Goal: Task Accomplishment & Management: Manage account settings

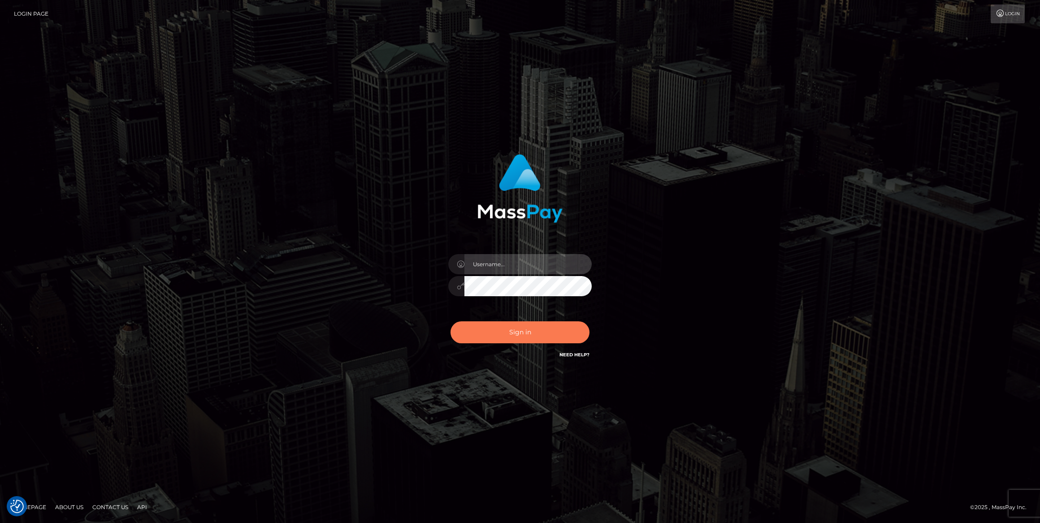
type input "megabonanza.[PERSON_NAME]"
click at [536, 334] on button "Sign in" at bounding box center [519, 332] width 139 height 22
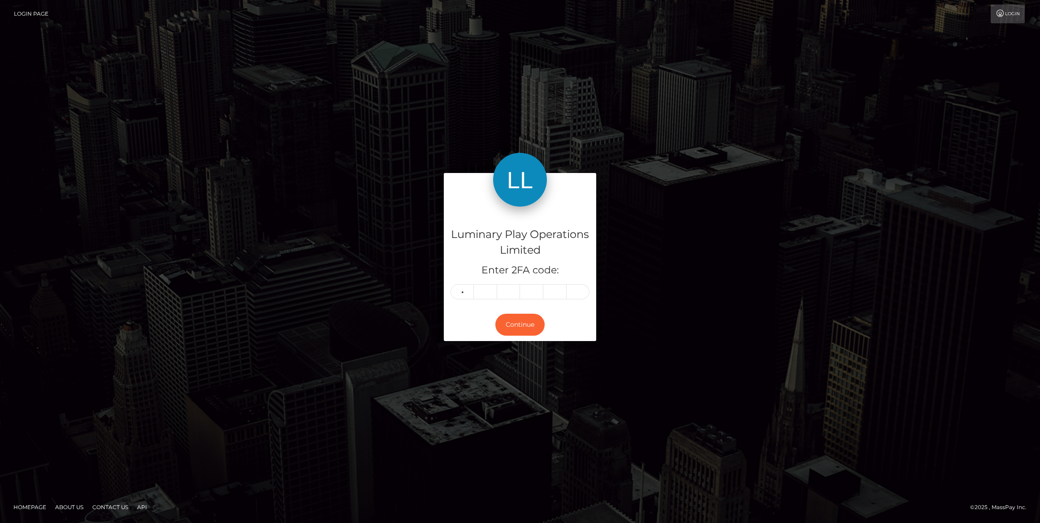
type input "2"
type input "6"
type input "4"
type input "1"
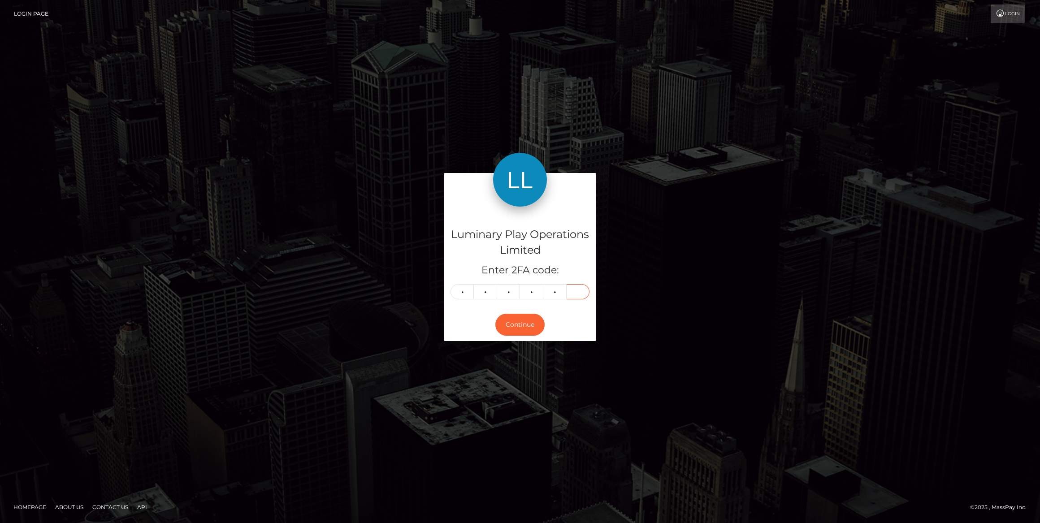
type input "8"
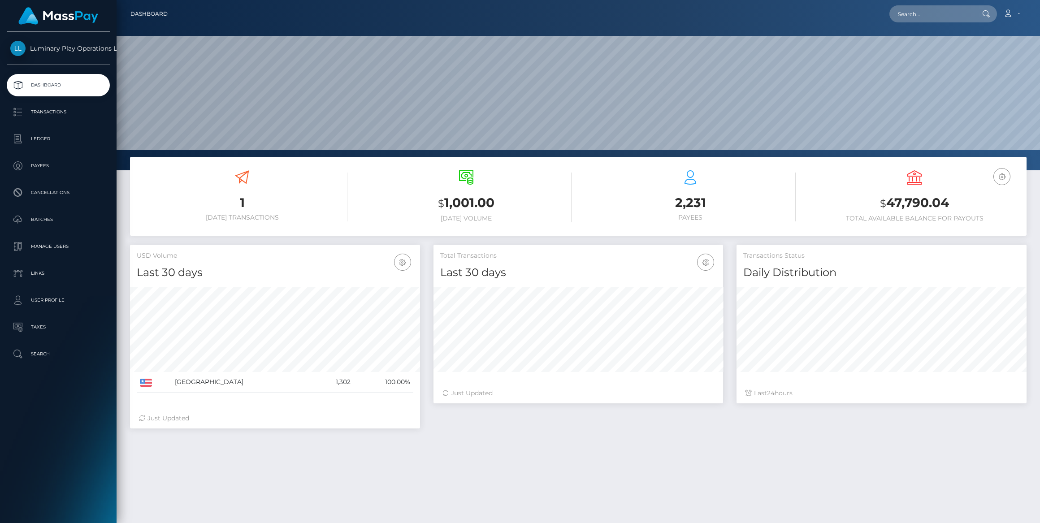
scroll to position [159, 290]
drag, startPoint x: 50, startPoint y: 242, endPoint x: 82, endPoint y: 251, distance: 33.8
click at [50, 242] on p "Manage Users" at bounding box center [58, 246] width 96 height 13
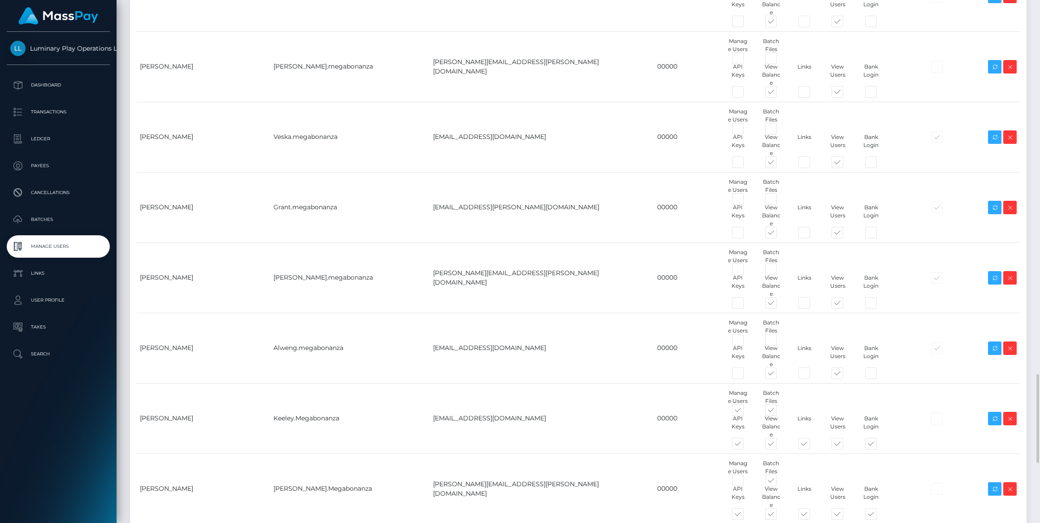
scroll to position [2444, 0]
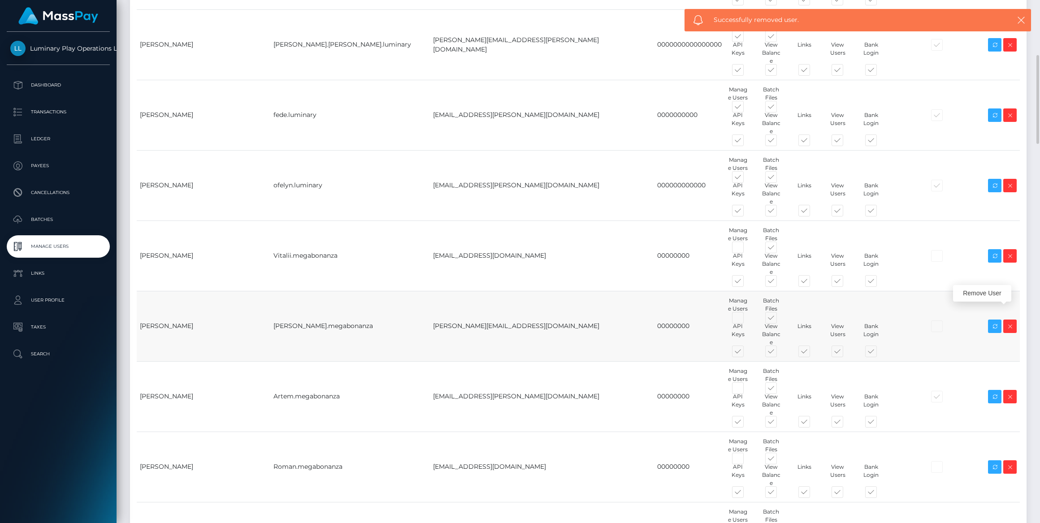
scroll to position [0, 0]
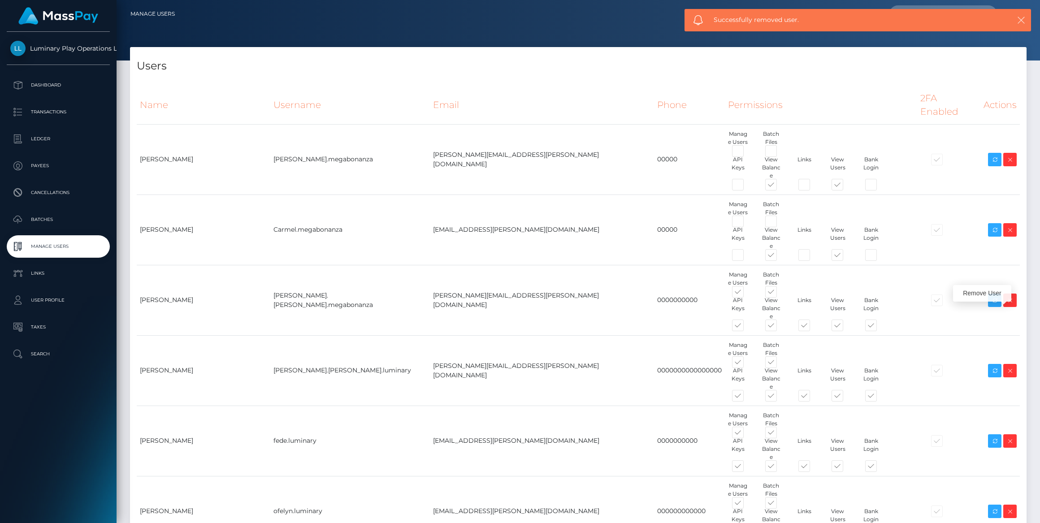
click at [1021, 18] on icon "button" at bounding box center [1021, 20] width 9 height 9
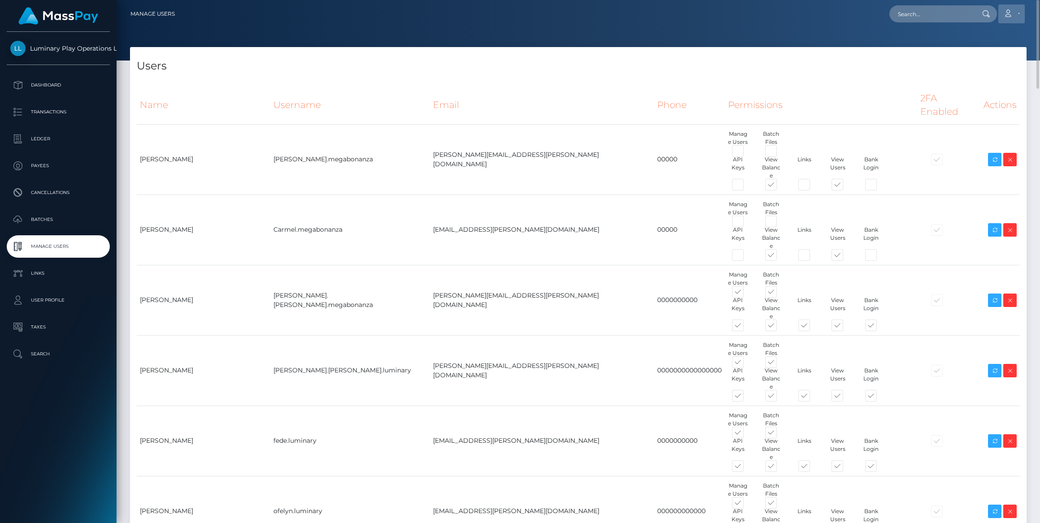
click at [1014, 12] on link "Account" at bounding box center [1011, 13] width 26 height 19
click at [978, 56] on link "Logout" at bounding box center [990, 57] width 72 height 17
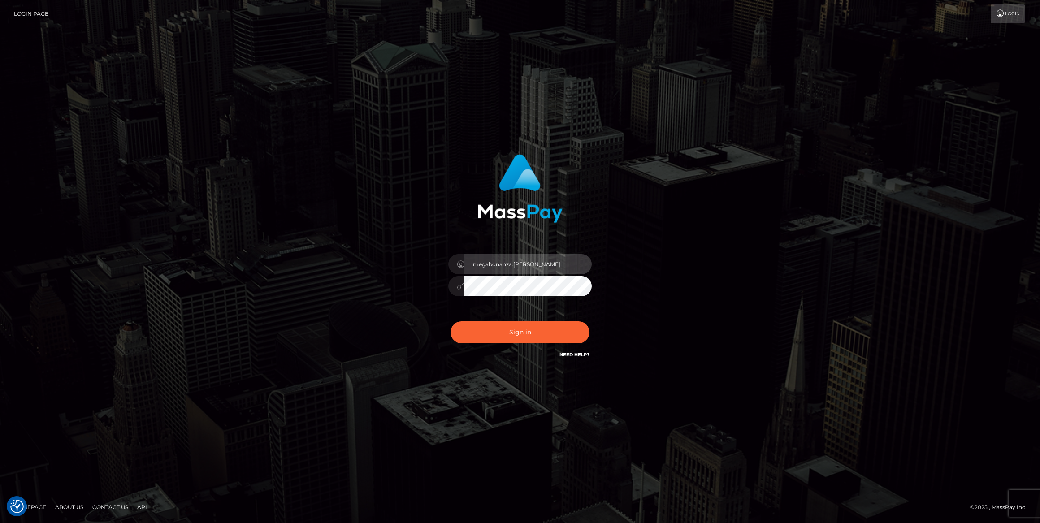
click at [542, 266] on input "megabonanza.caroline" at bounding box center [527, 264] width 127 height 20
type input "caroline.ace"
click at [539, 337] on button "Sign in" at bounding box center [519, 332] width 139 height 22
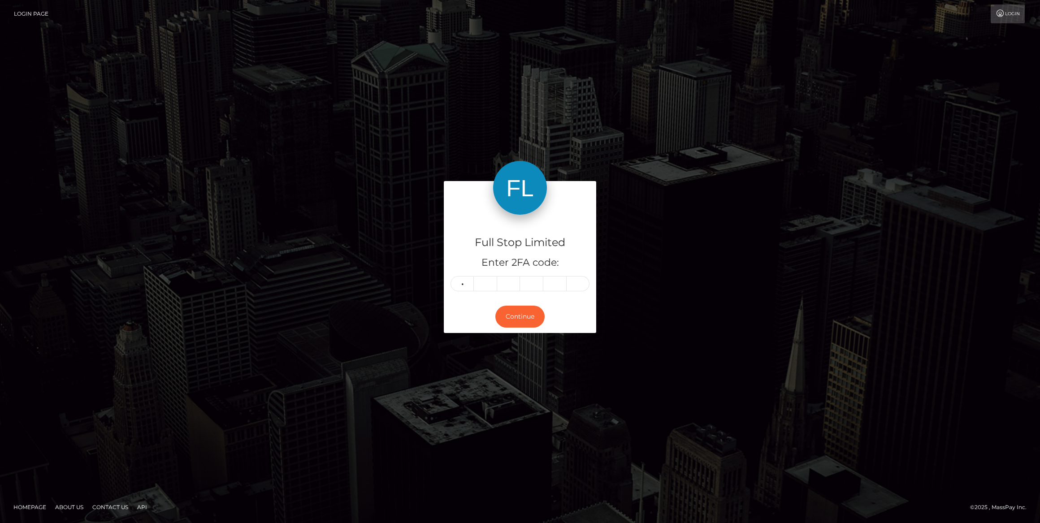
type input "4"
type input "9"
type input "3"
type input "5"
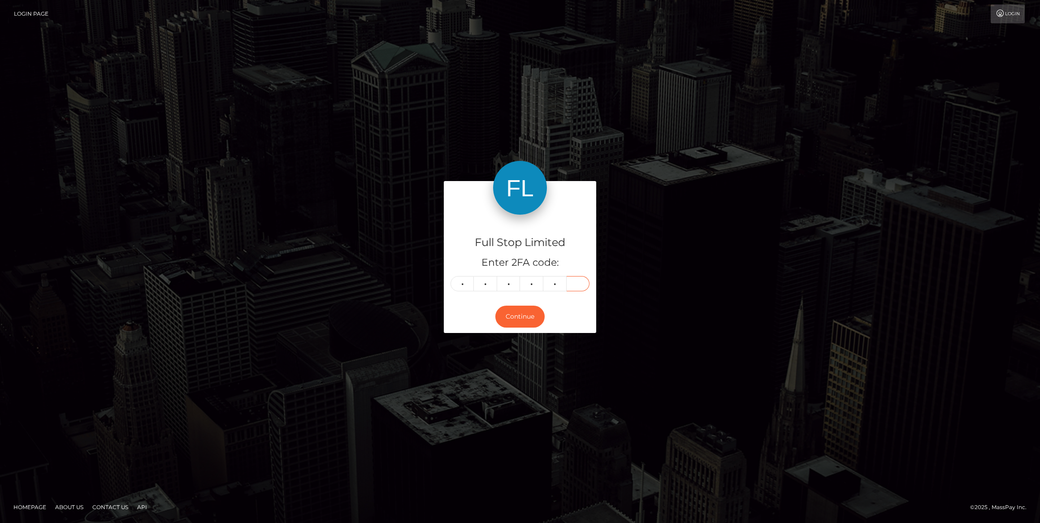
type input "3"
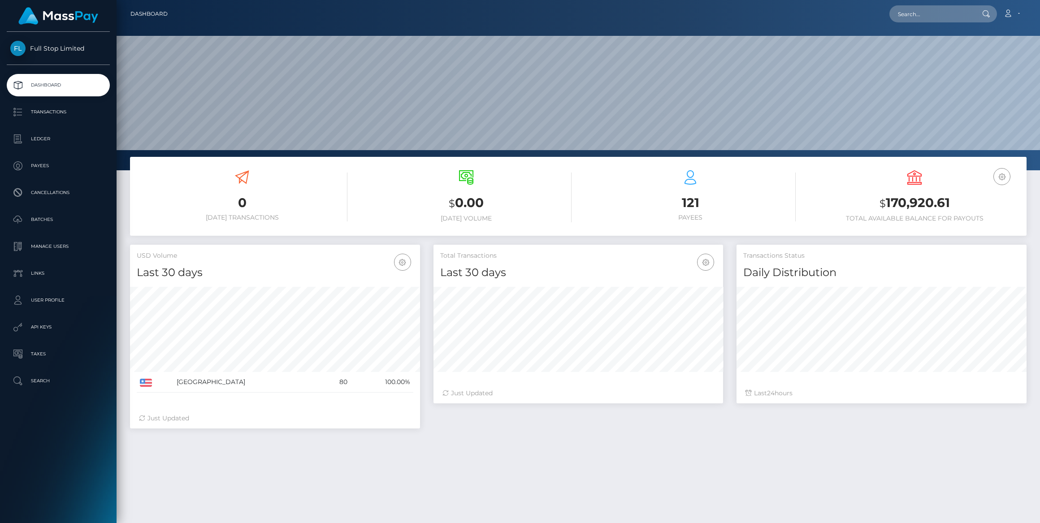
scroll to position [159, 290]
drag, startPoint x: 47, startPoint y: 242, endPoint x: 76, endPoint y: 255, distance: 31.7
click at [48, 242] on p "Manage Users" at bounding box center [58, 246] width 96 height 13
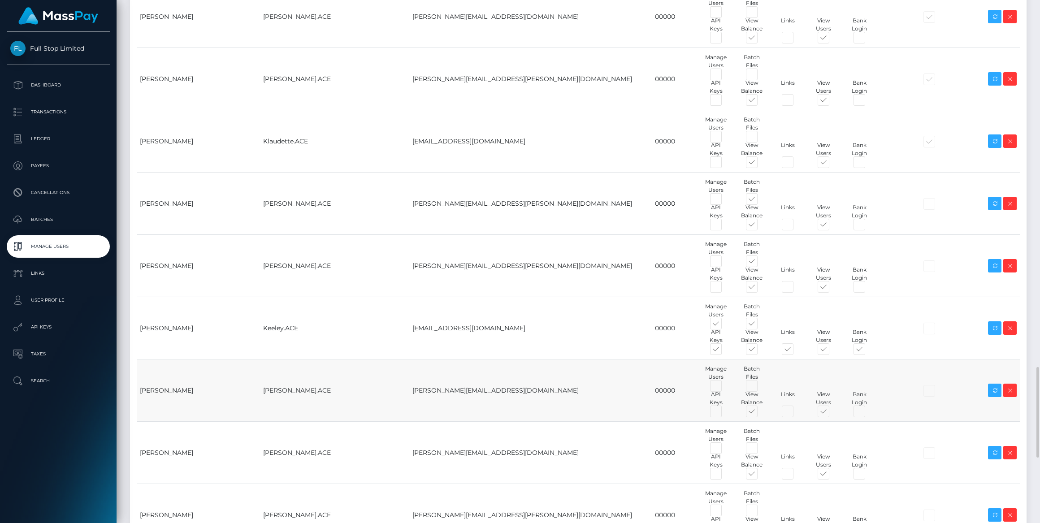
scroll to position [2485, 0]
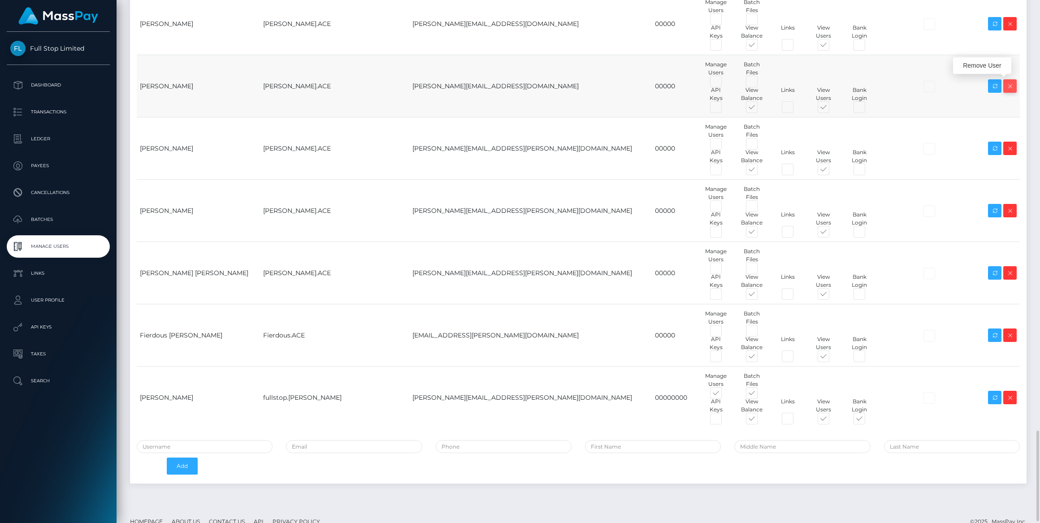
click at [1010, 85] on icon at bounding box center [1009, 86] width 11 height 11
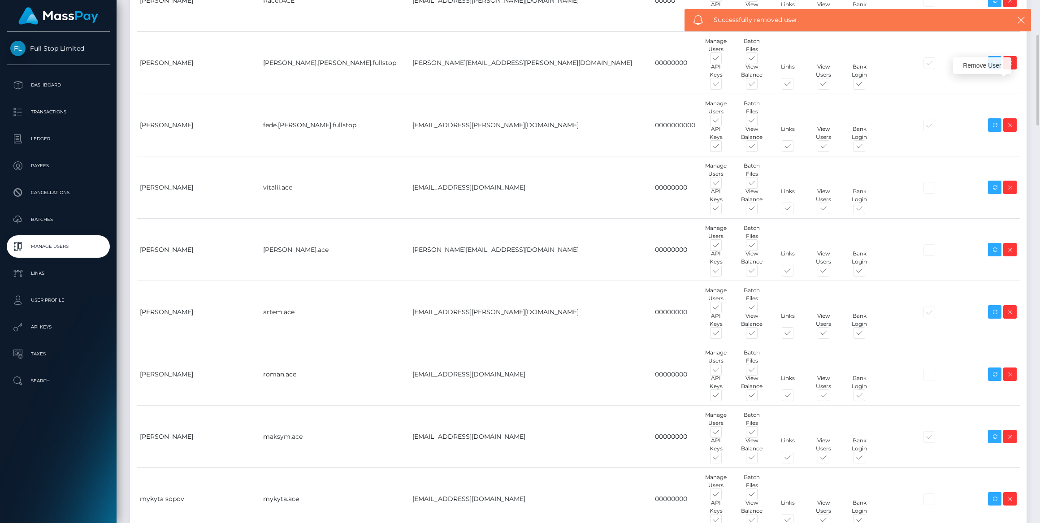
scroll to position [0, 0]
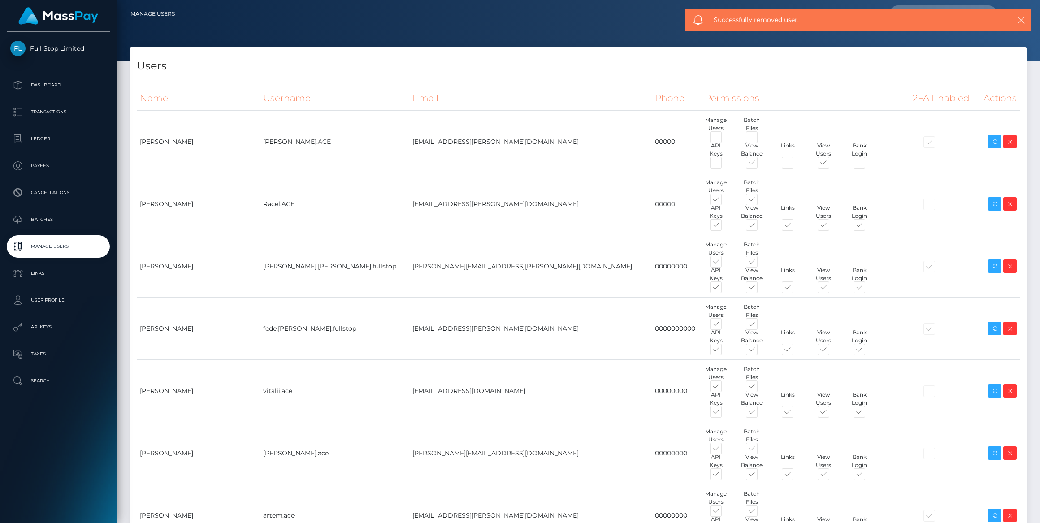
click at [1017, 20] on icon "button" at bounding box center [1021, 20] width 9 height 9
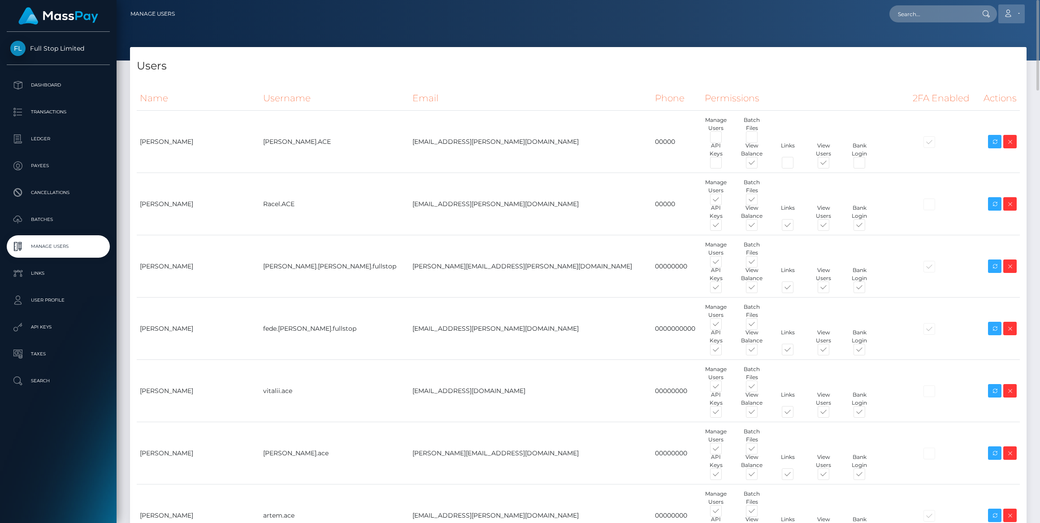
click at [1011, 12] on icon at bounding box center [1007, 13] width 9 height 7
click at [985, 61] on link "Logout" at bounding box center [990, 57] width 72 height 17
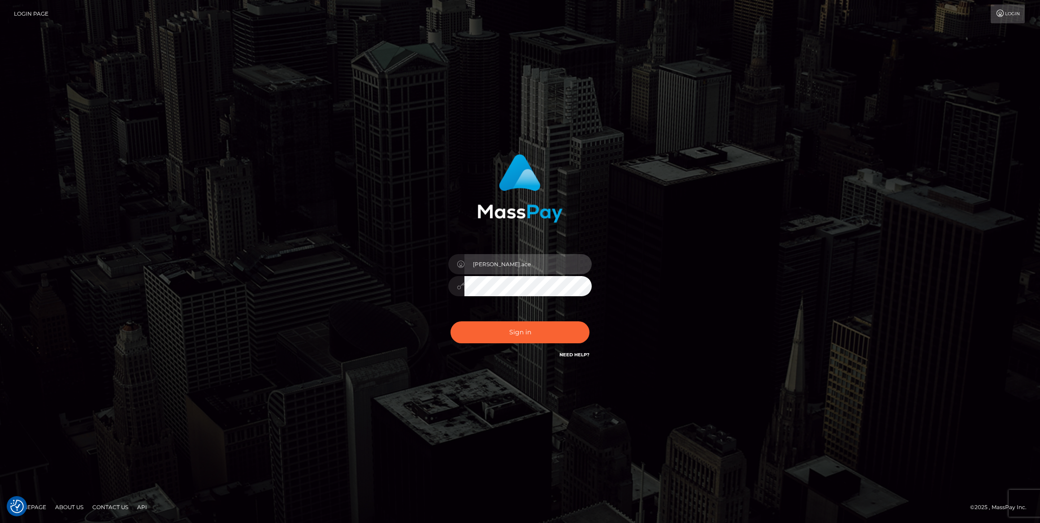
drag, startPoint x: 539, startPoint y: 255, endPoint x: 534, endPoint y: 265, distance: 10.8
click at [539, 255] on input "[PERSON_NAME].ace" at bounding box center [527, 264] width 127 height 20
type input "Caroline.Jackpota"
click at [526, 328] on button "Sign in" at bounding box center [519, 332] width 139 height 22
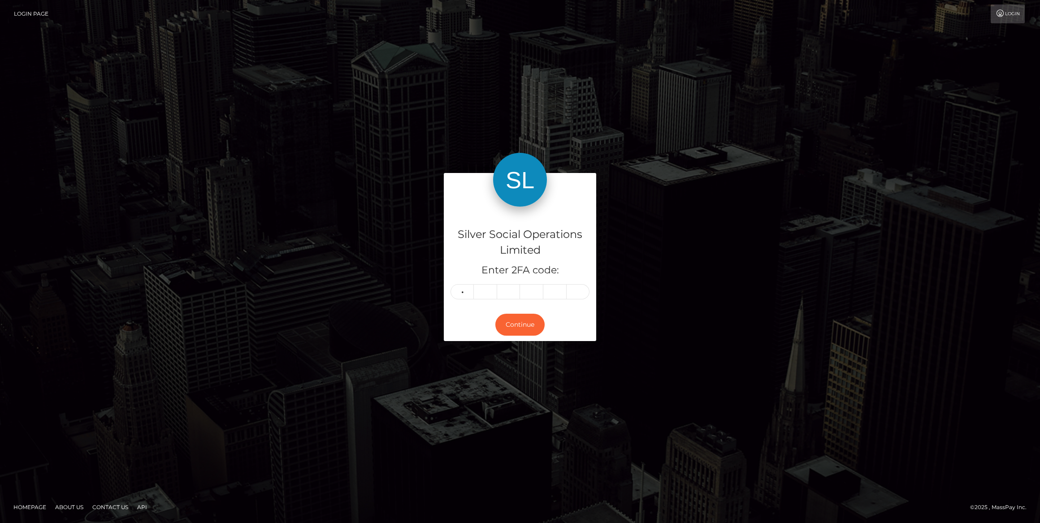
type input "8"
type input "6"
type input "0"
type input "1"
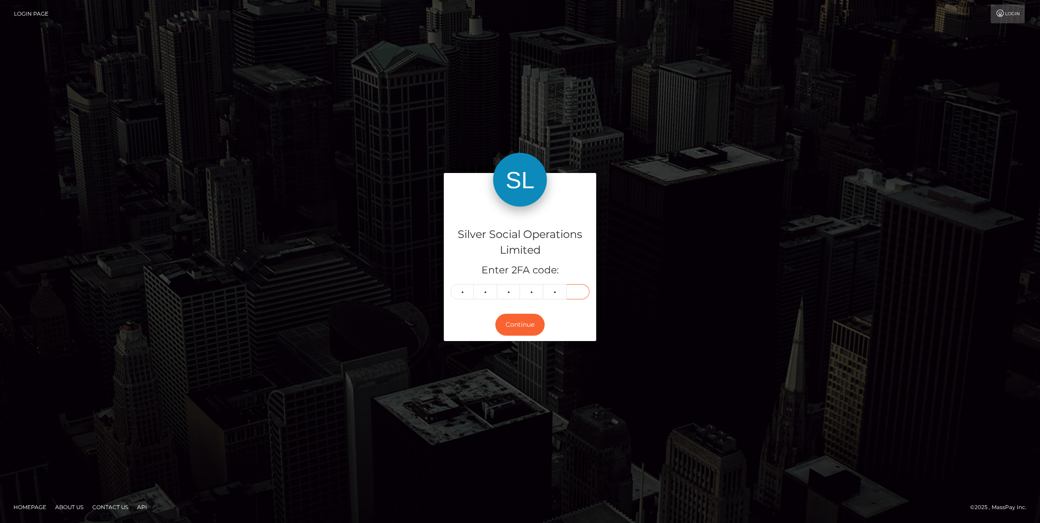
type input "9"
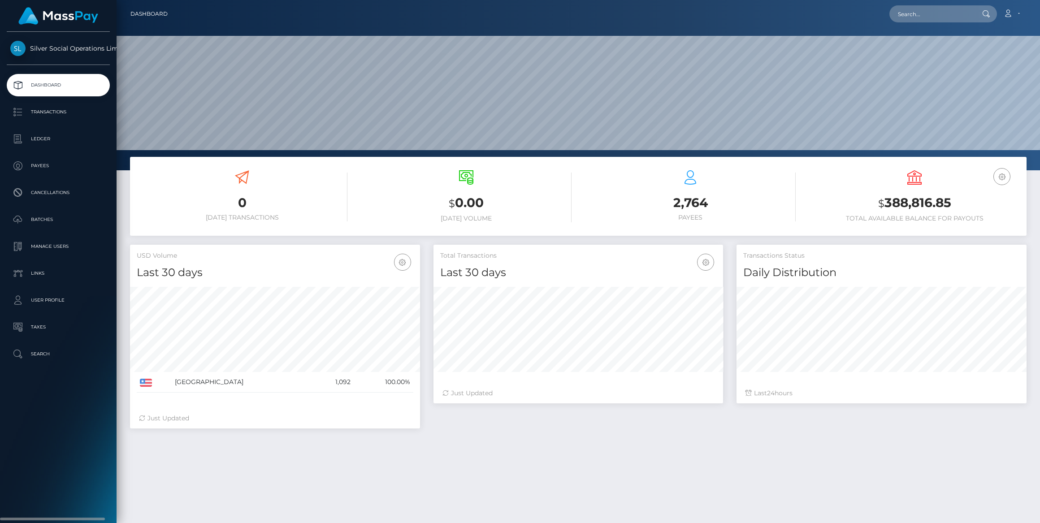
scroll to position [159, 290]
click at [52, 248] on p "Manage Users" at bounding box center [58, 246] width 96 height 13
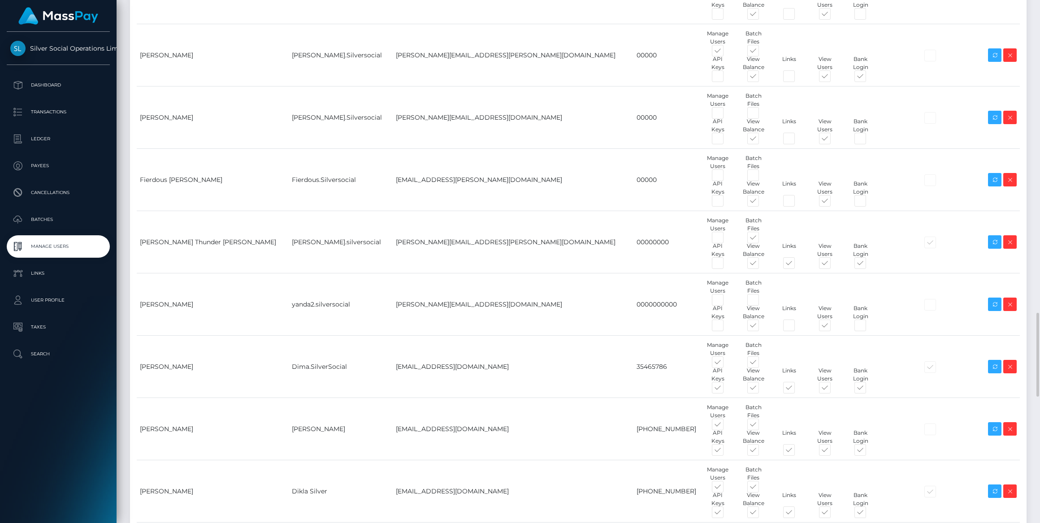
scroll to position [2037, 0]
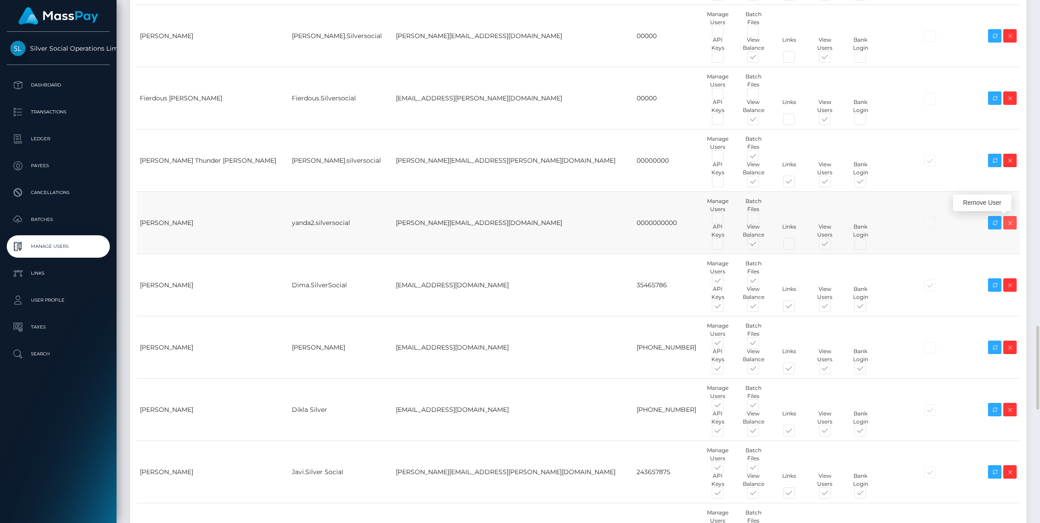
drag, startPoint x: 1009, startPoint y: 220, endPoint x: 640, endPoint y: 223, distance: 369.3
click at [1009, 220] on icon at bounding box center [1009, 222] width 11 height 11
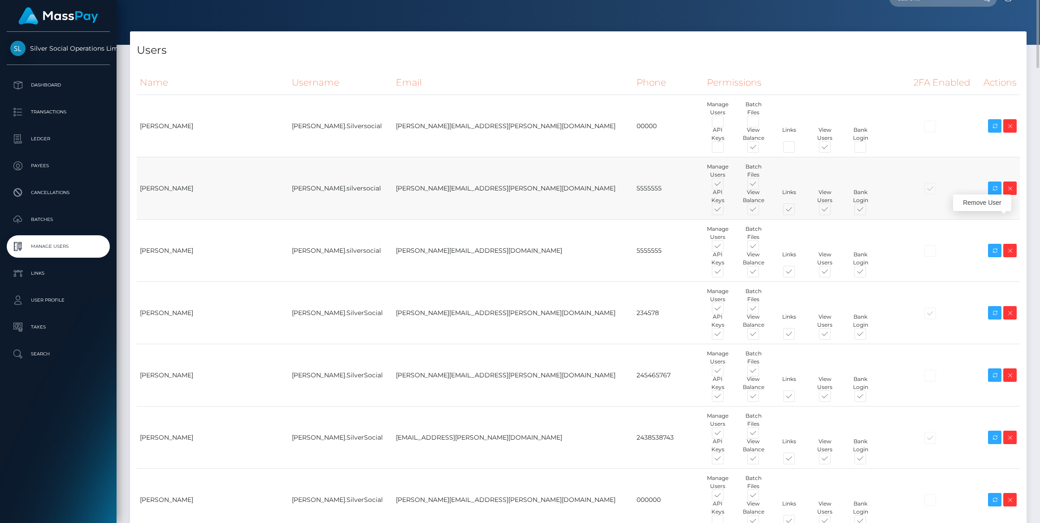
scroll to position [0, 0]
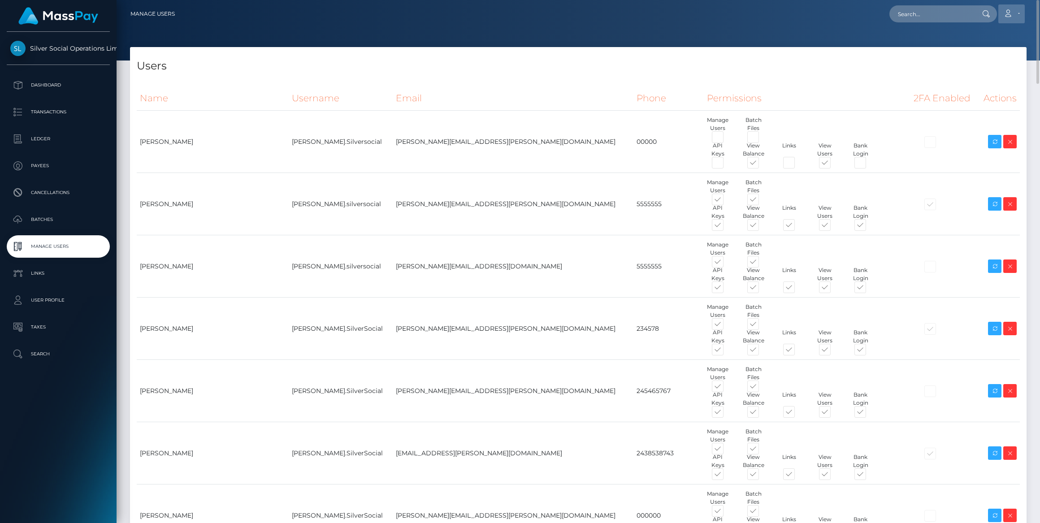
click at [1015, 10] on link "Account" at bounding box center [1011, 13] width 26 height 19
click at [981, 59] on link "Logout" at bounding box center [990, 57] width 72 height 17
click at [1017, 9] on link "Account" at bounding box center [1011, 13] width 26 height 19
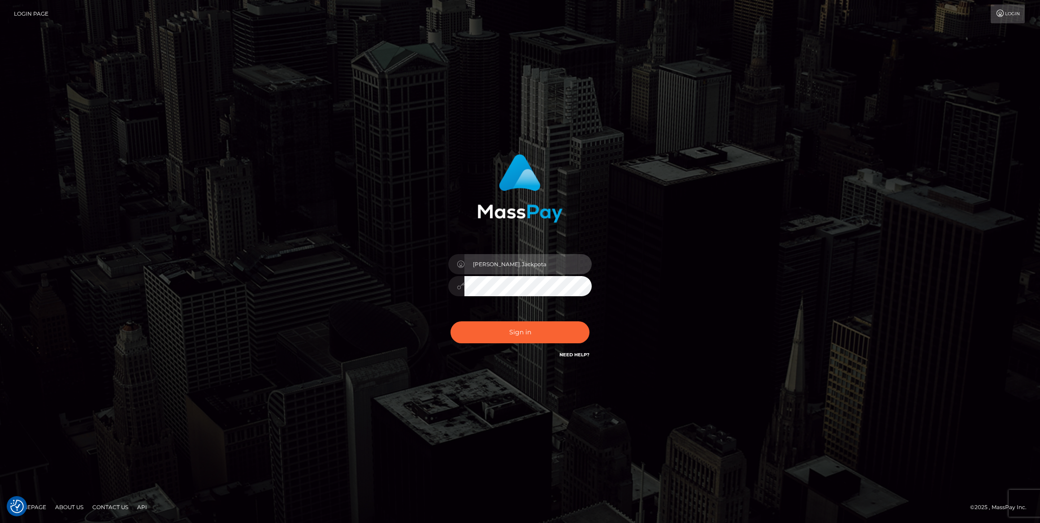
drag, startPoint x: 549, startPoint y: 260, endPoint x: 549, endPoint y: 265, distance: 5.4
click at [549, 260] on input "[PERSON_NAME].Jackpota" at bounding box center [527, 264] width 127 height 20
type input "[PERSON_NAME]"
click at [546, 335] on button "Sign in" at bounding box center [519, 332] width 139 height 22
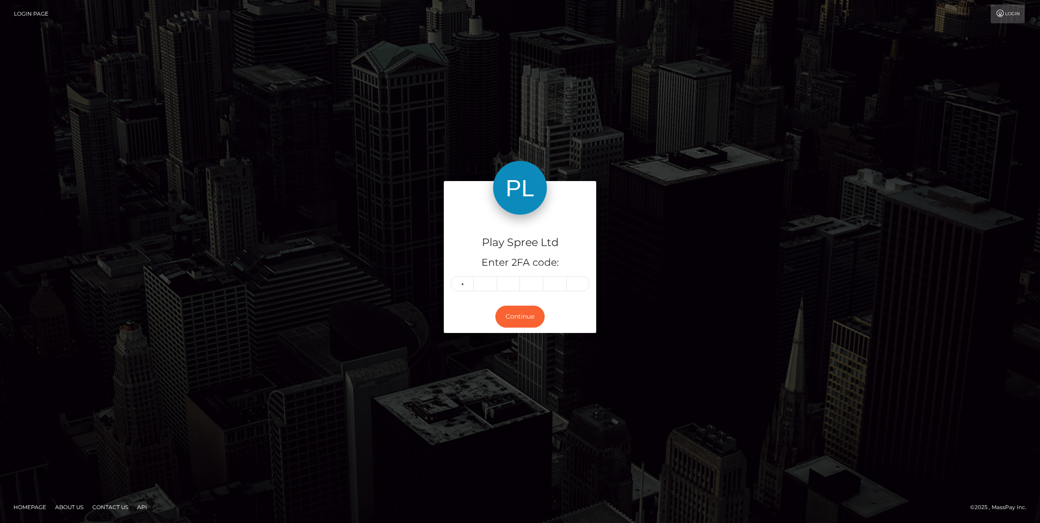
type input "2"
type input "1"
type input "7"
type input "8"
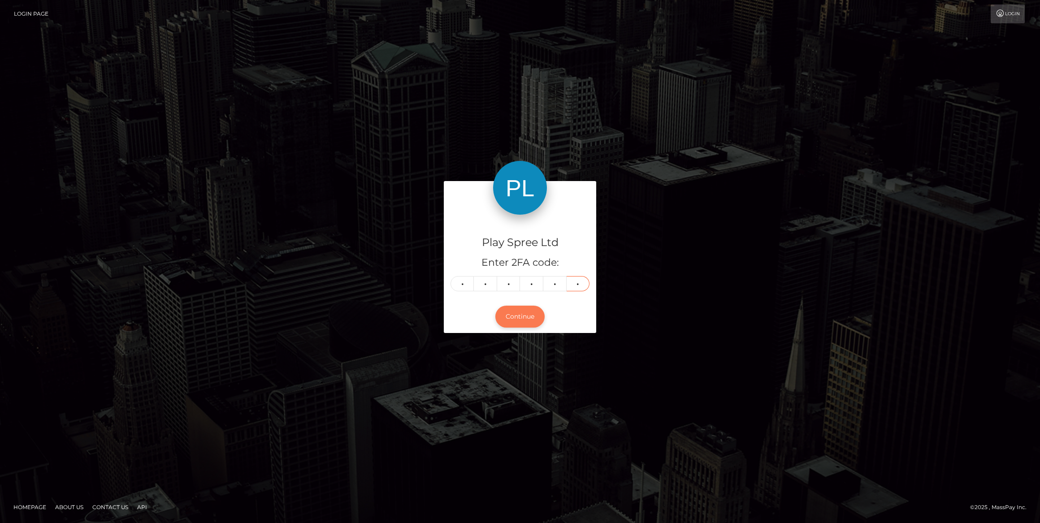
type input "6"
click at [508, 309] on button "Continue" at bounding box center [519, 317] width 49 height 22
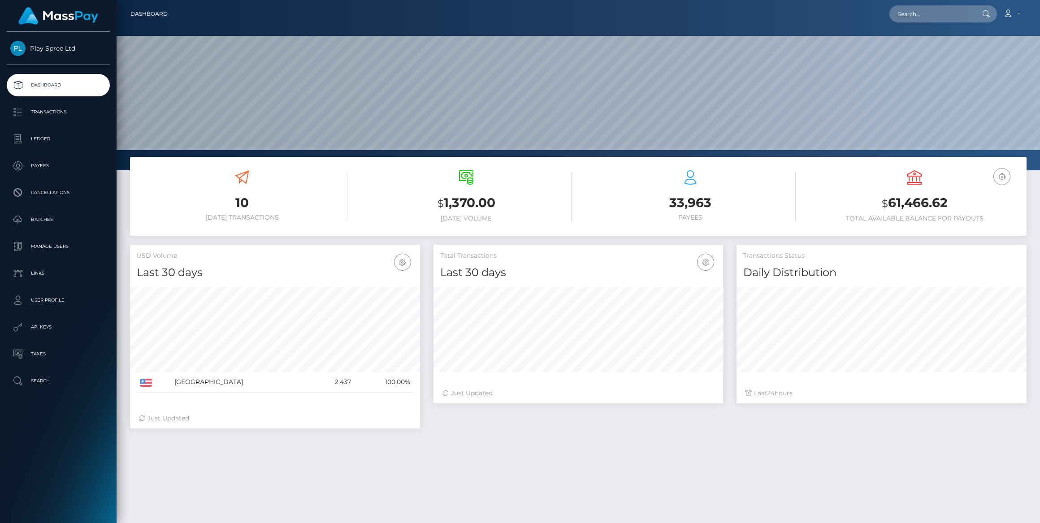
scroll to position [159, 290]
click at [51, 246] on p "Manage Users" at bounding box center [58, 246] width 96 height 13
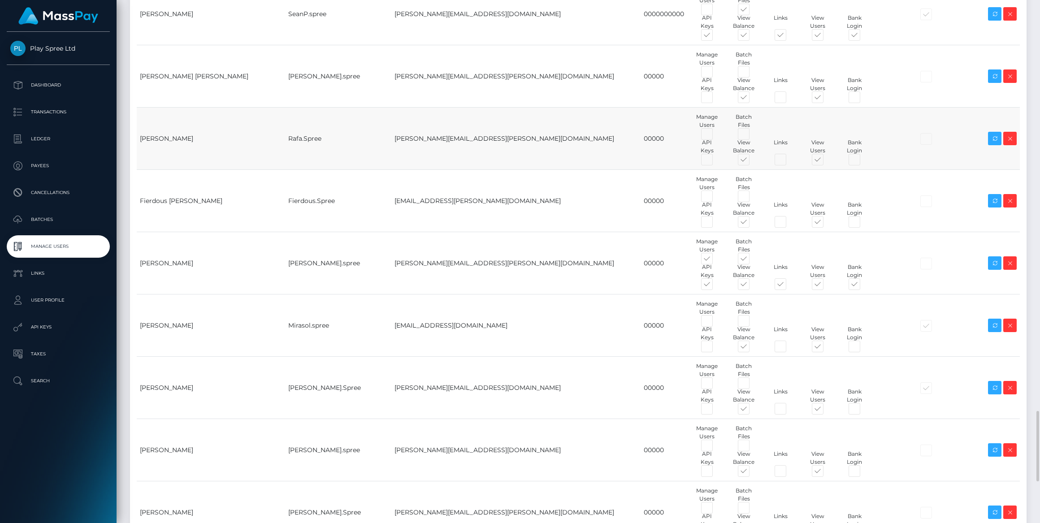
scroll to position [3097, 0]
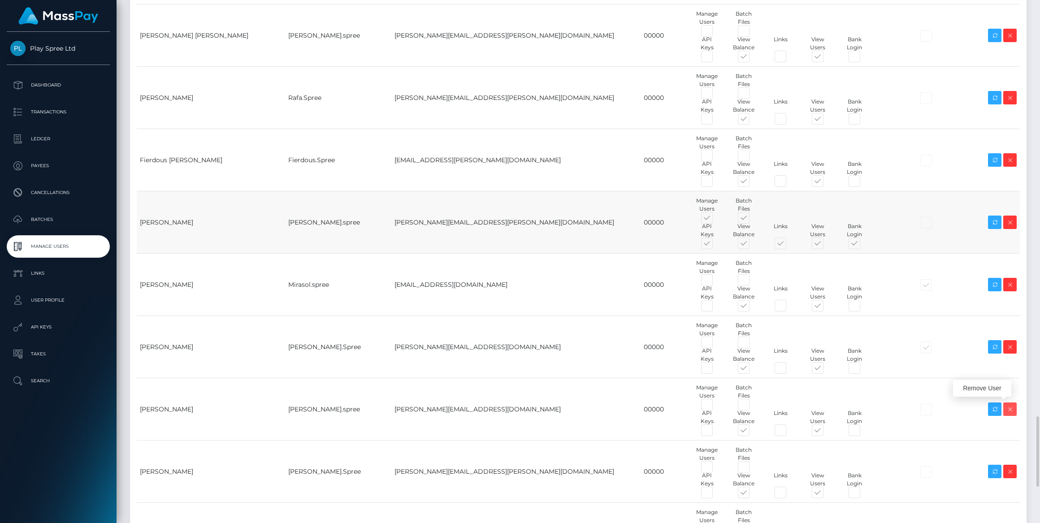
drag, startPoint x: 1013, startPoint y: 409, endPoint x: 546, endPoint y: 233, distance: 499.5
click at [1013, 409] on icon at bounding box center [1009, 409] width 11 height 11
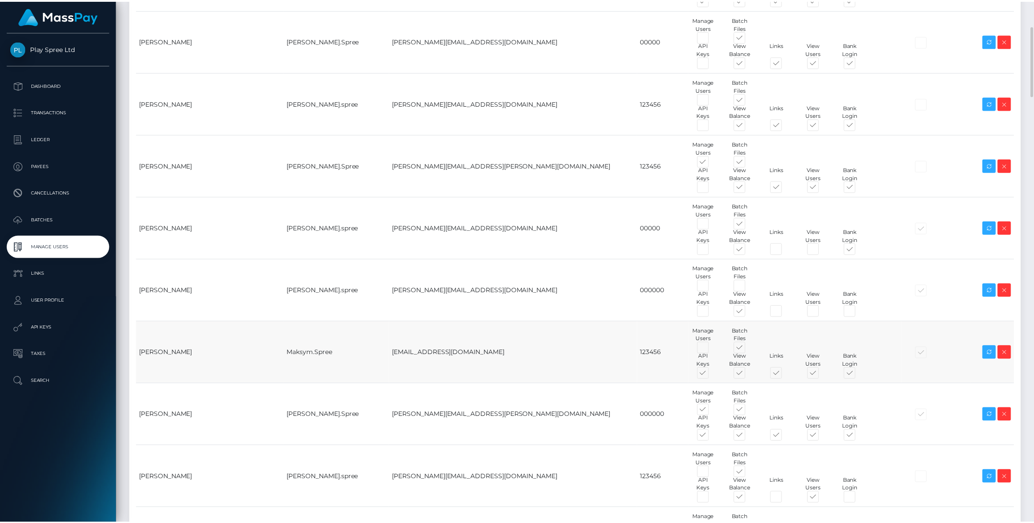
scroll to position [937, 0]
